Goal: Transaction & Acquisition: Subscribe to service/newsletter

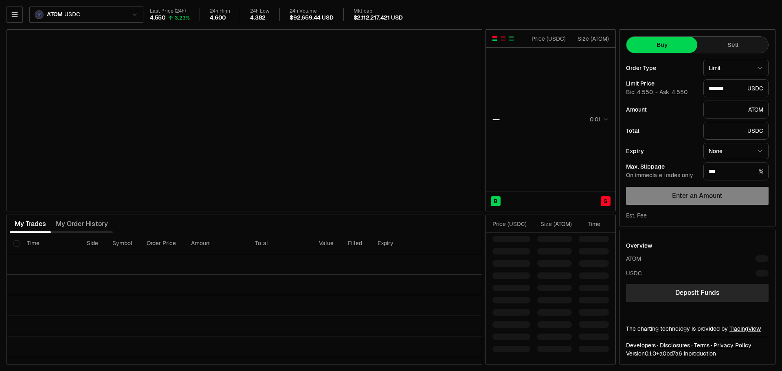
click at [115, 19] on html "Neutron Balance Earn Bridge Orderbook Stake Ecosystem Governance Documentation …" at bounding box center [391, 185] width 782 height 371
type input "*******"
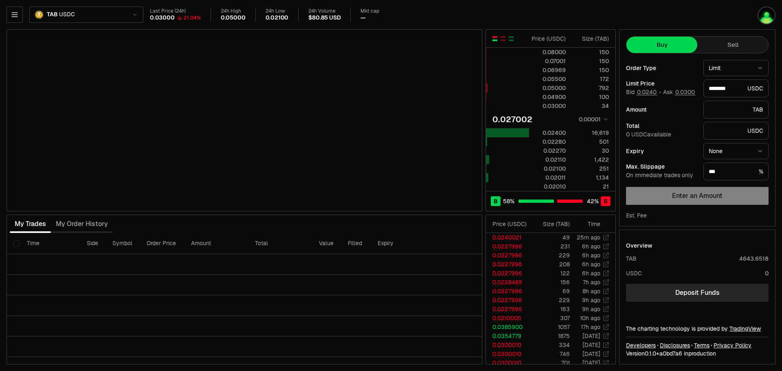
click at [109, 13] on html "Neutron Balance Earn Bridge Orderbook Stake Ecosystem Governance Documentation …" at bounding box center [391, 185] width 782 height 371
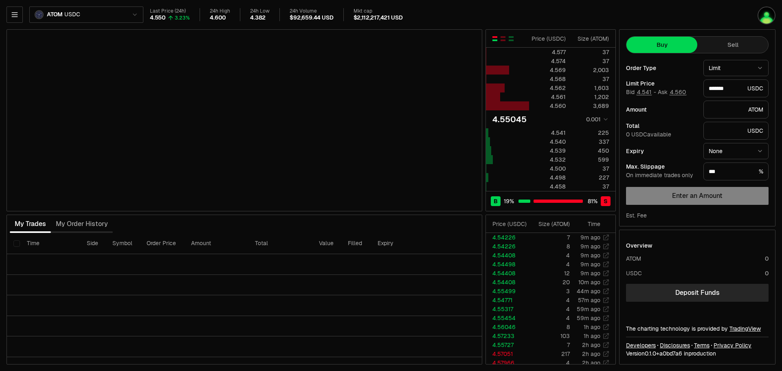
click at [82, 11] on html "Neutron Balance Earn Bridge Orderbook Stake Ecosystem Governance Documentation …" at bounding box center [391, 185] width 782 height 371
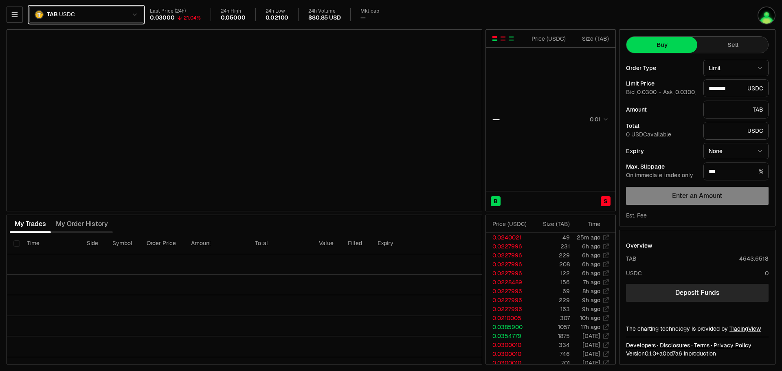
type input "********"
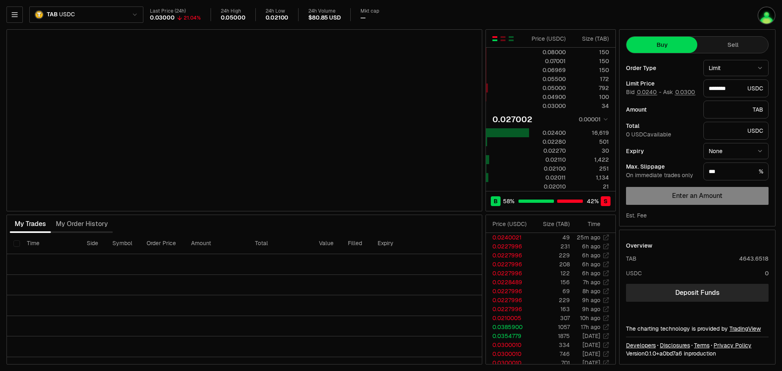
click at [603, 121] on html "Neutron Balance Earn Bridge Orderbook Stake Ecosystem Governance Documentation …" at bounding box center [391, 185] width 782 height 371
click at [598, 123] on body "Neutron Balance Earn Bridge Orderbook Stake Ecosystem Governance Documentation …" at bounding box center [391, 185] width 782 height 371
click at [595, 119] on html "Neutron Balance Earn Bridge Orderbook Stake Ecosystem Governance Documentation …" at bounding box center [391, 185] width 782 height 371
click at [22, 15] on button "button" at bounding box center [15, 15] width 16 height 16
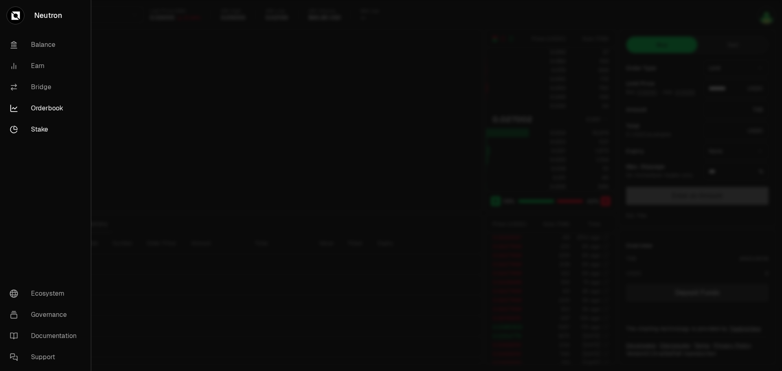
click at [40, 128] on link "Stake" at bounding box center [45, 129] width 84 height 21
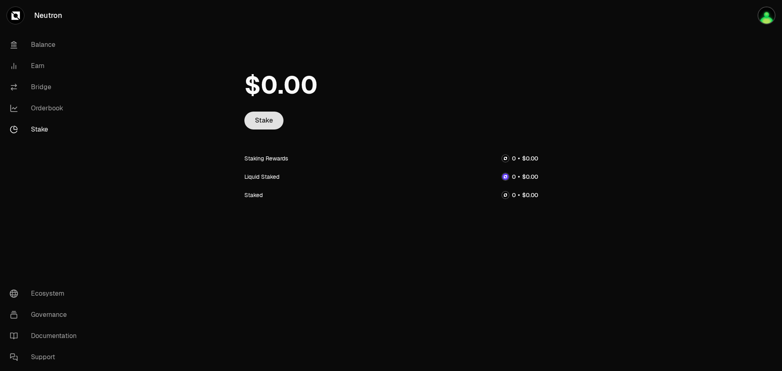
click at [257, 119] on link "Stake" at bounding box center [263, 121] width 39 height 18
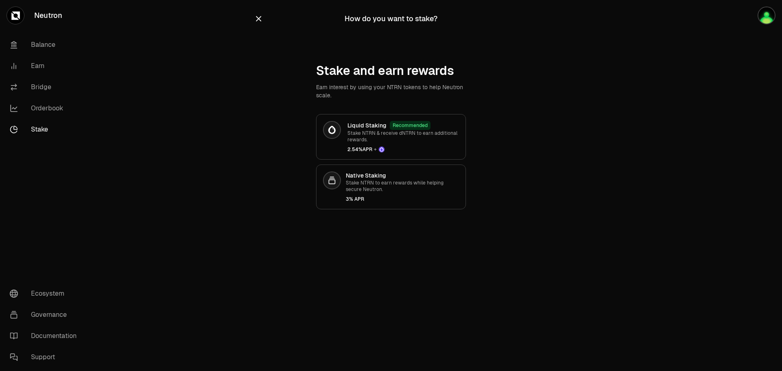
click at [261, 20] on icon "button" at bounding box center [258, 18] width 9 height 9
